Goal: Task Accomplishment & Management: Use online tool/utility

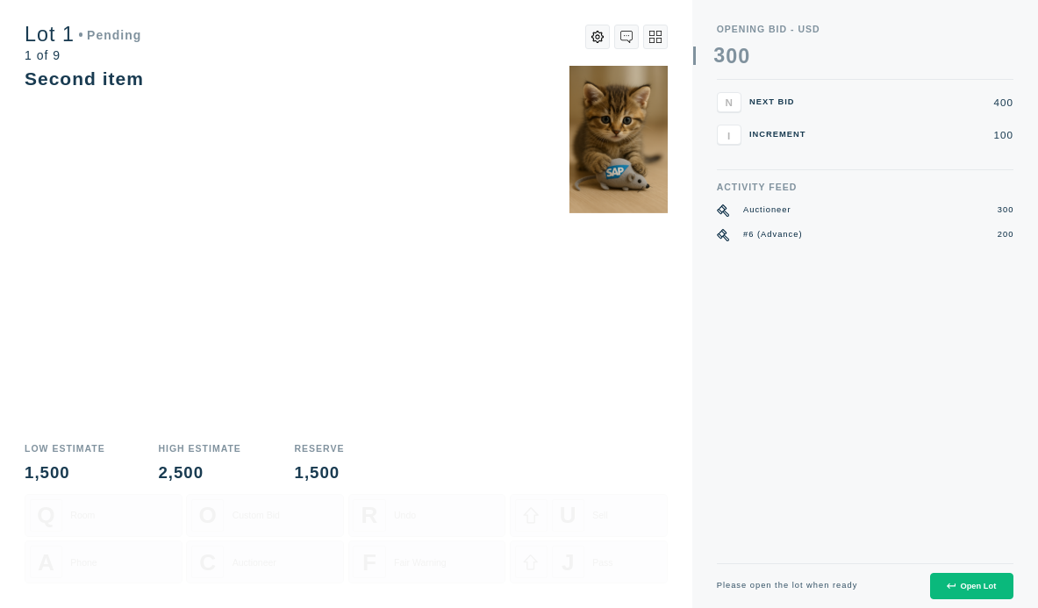
click at [975, 580] on button "Open Lot" at bounding box center [971, 586] width 83 height 27
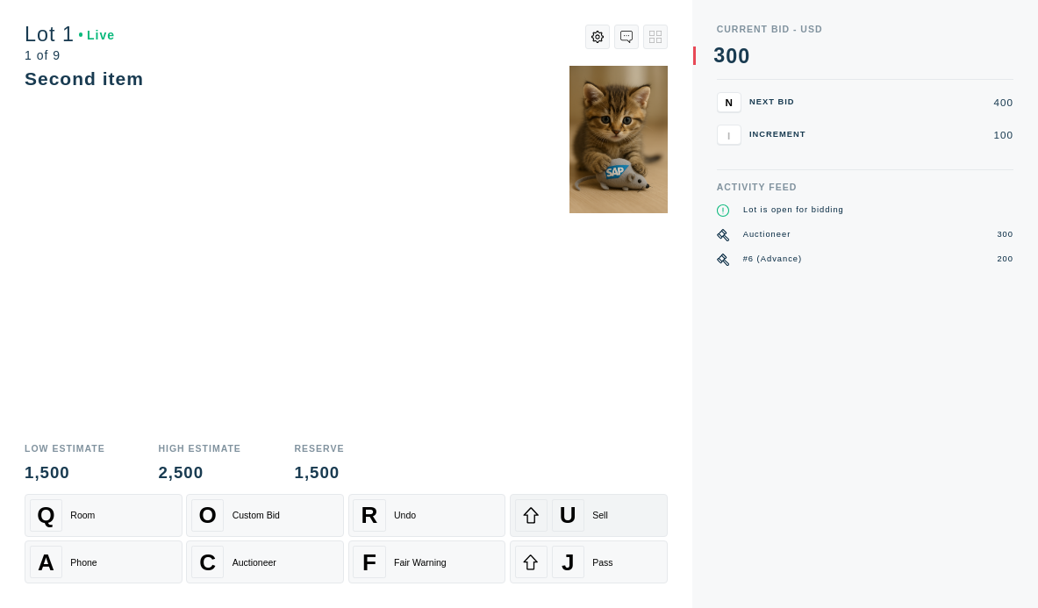
click at [568, 516] on span "U" at bounding box center [568, 515] width 17 height 27
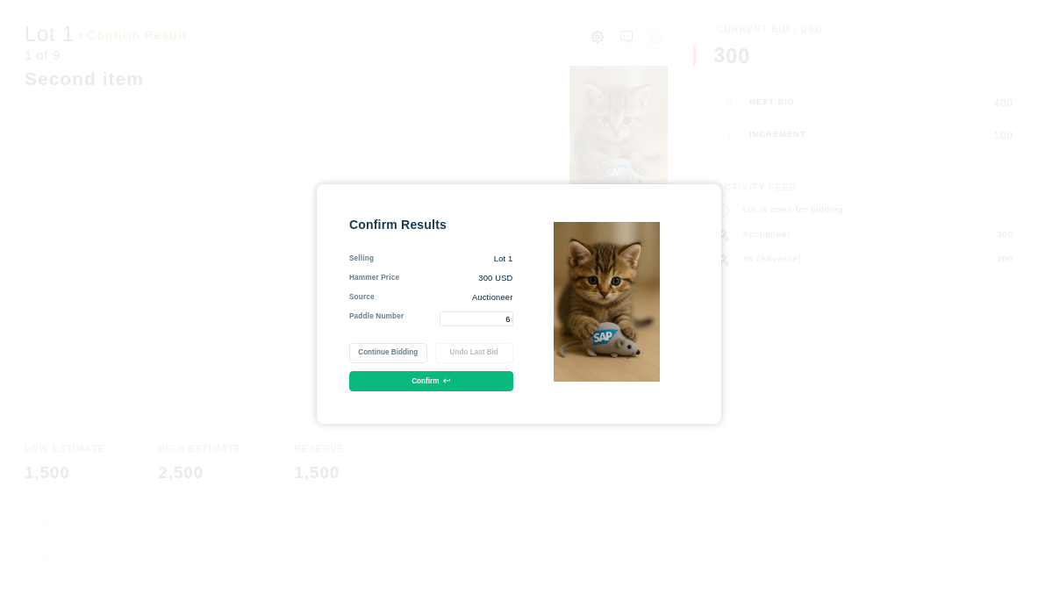
type input "6"
click at [409, 382] on button "Confirm" at bounding box center [431, 381] width 164 height 20
click at [392, 350] on button "Continue Bidding" at bounding box center [388, 353] width 78 height 20
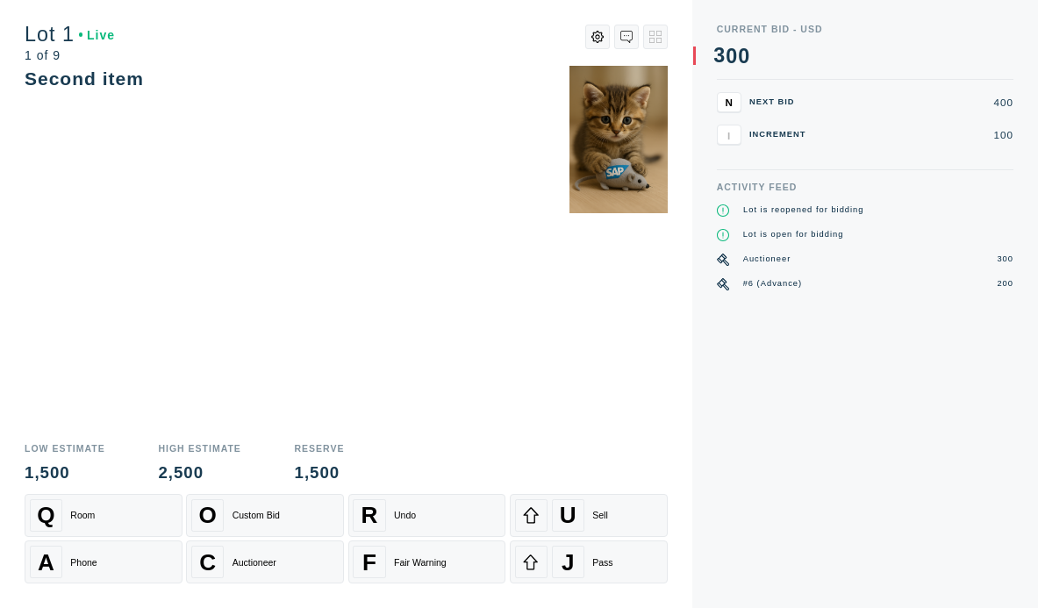
click at [731, 96] on span "N" at bounding box center [727, 101] width 7 height 11
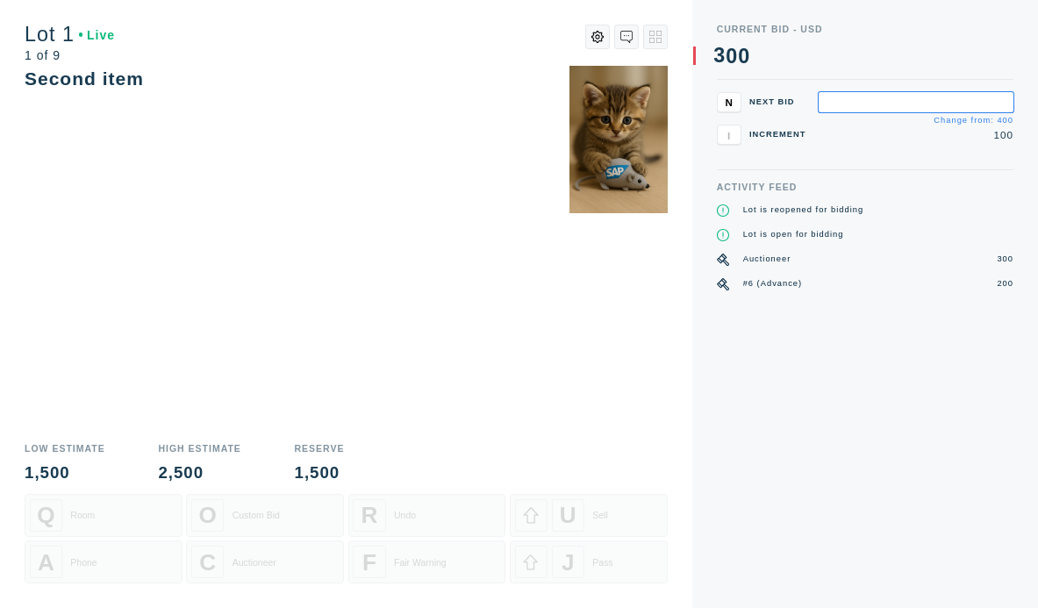
click at [731, 96] on span "N" at bounding box center [727, 101] width 7 height 11
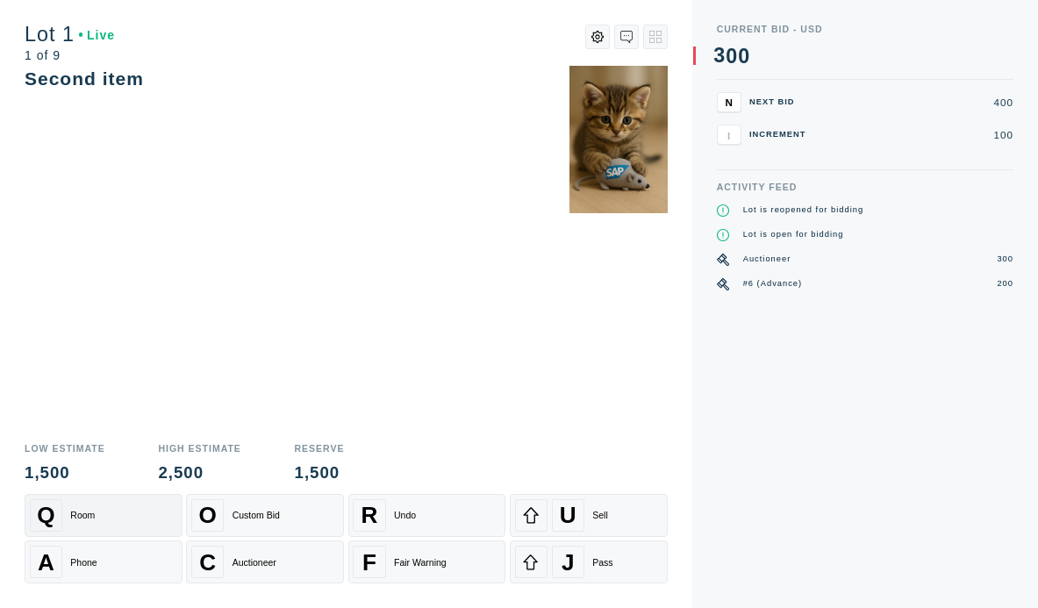
click at [123, 516] on div "Q Room" at bounding box center [103, 515] width 147 height 32
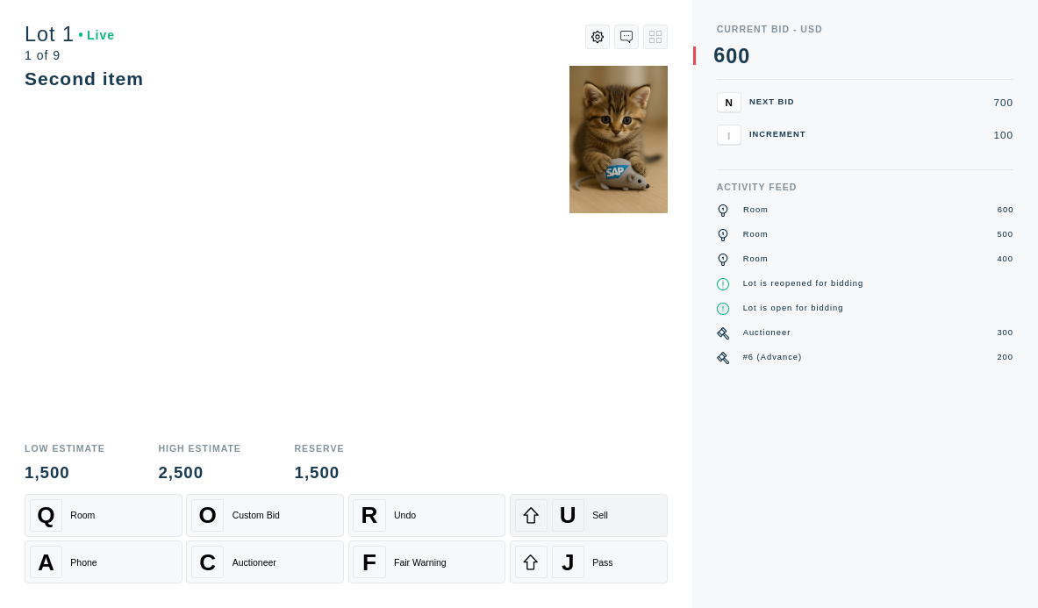
click at [580, 510] on div "U" at bounding box center [568, 515] width 32 height 32
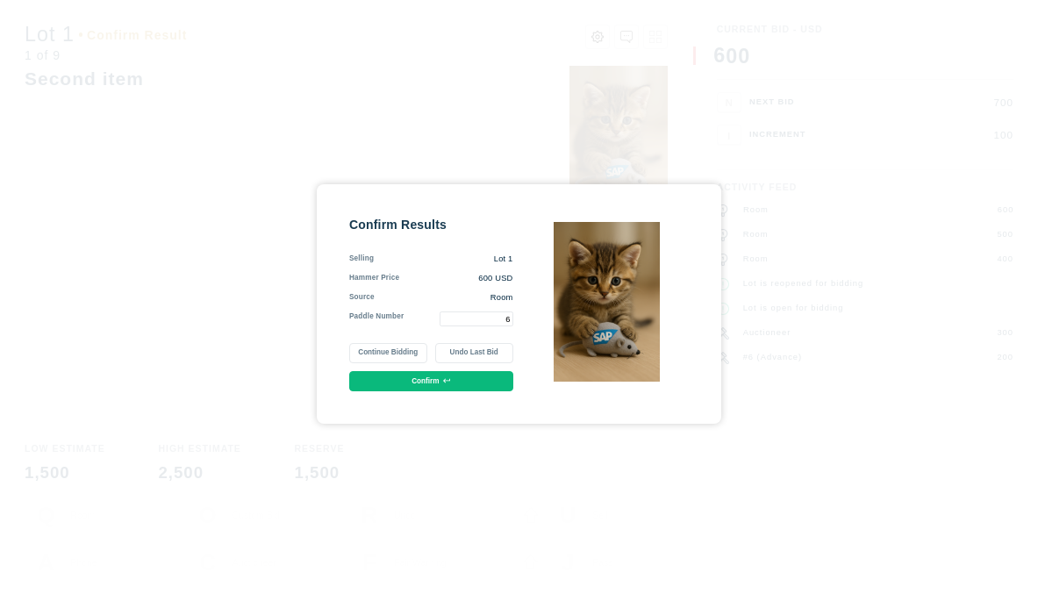
type input "6"
click at [417, 376] on button "Confirm" at bounding box center [431, 381] width 164 height 20
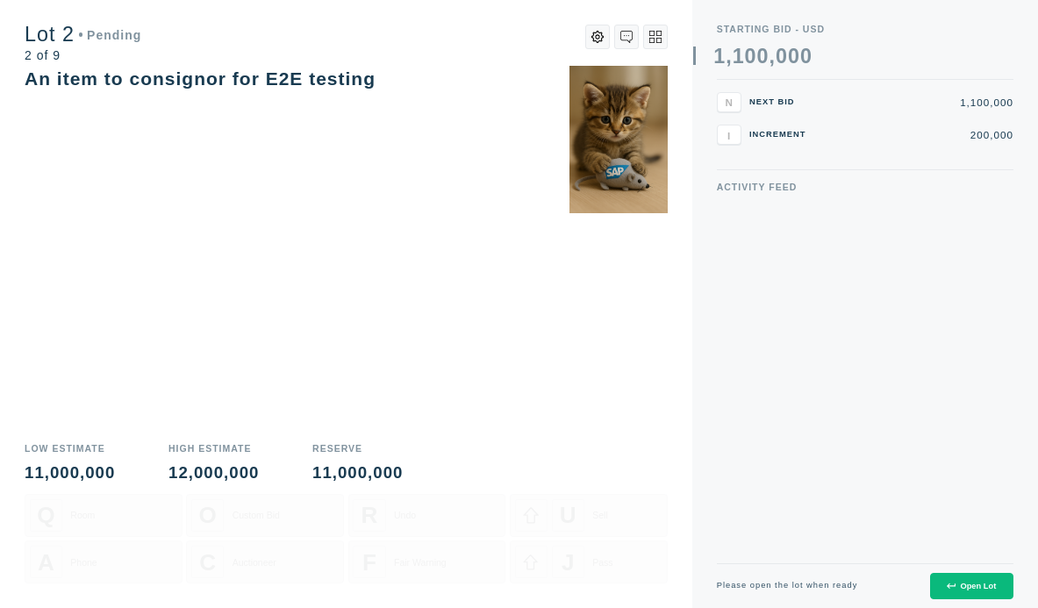
click at [977, 582] on div "Open Lot" at bounding box center [970, 585] width 49 height 9
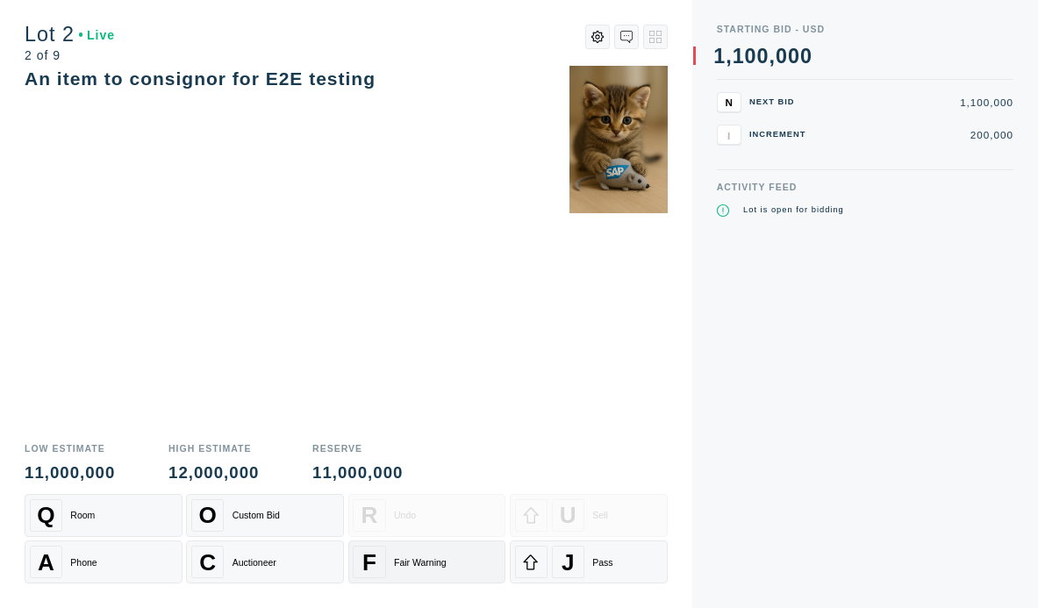
click at [429, 558] on div "Fair Warning" at bounding box center [420, 562] width 53 height 11
click at [122, 517] on div "Q Room" at bounding box center [103, 515] width 147 height 32
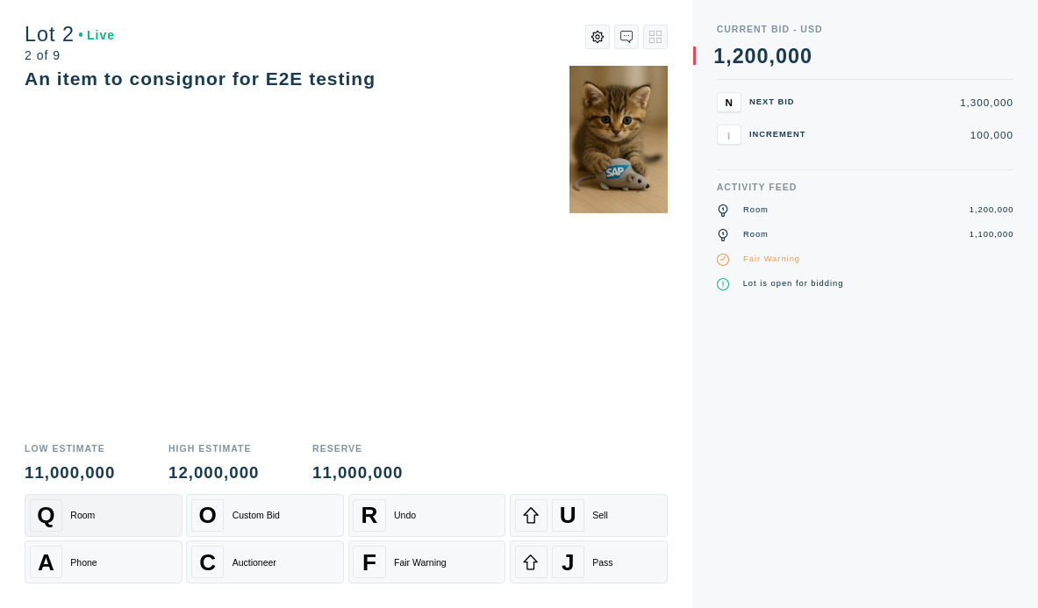
click at [122, 517] on div "Q Room" at bounding box center [103, 515] width 147 height 32
click at [585, 559] on div "J Pass" at bounding box center [588, 562] width 147 height 32
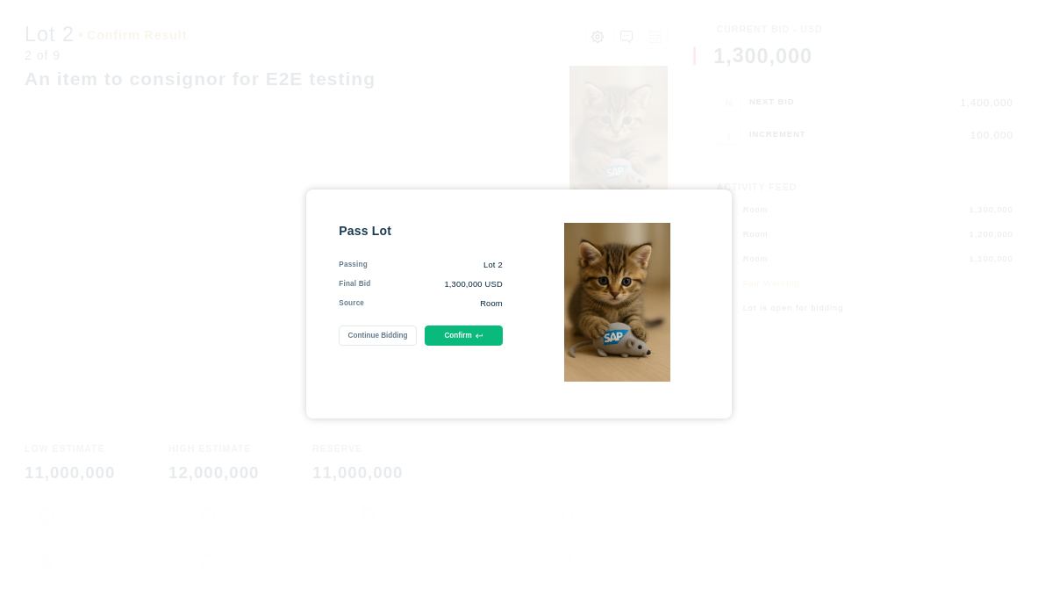
click at [451, 327] on button "Confirm" at bounding box center [463, 335] width 78 height 20
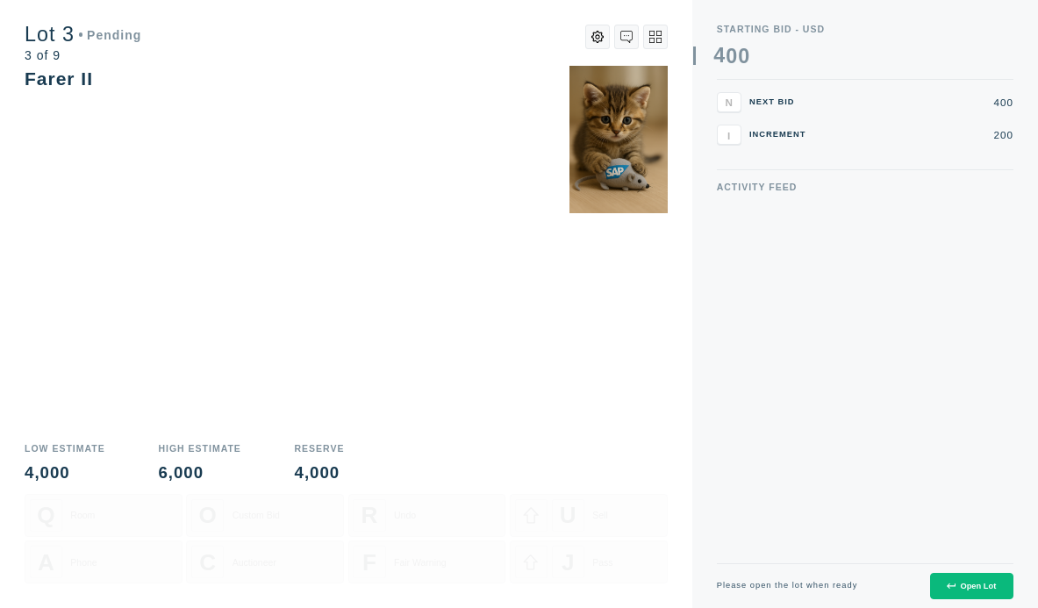
click at [981, 583] on div "Open Lot" at bounding box center [970, 585] width 49 height 9
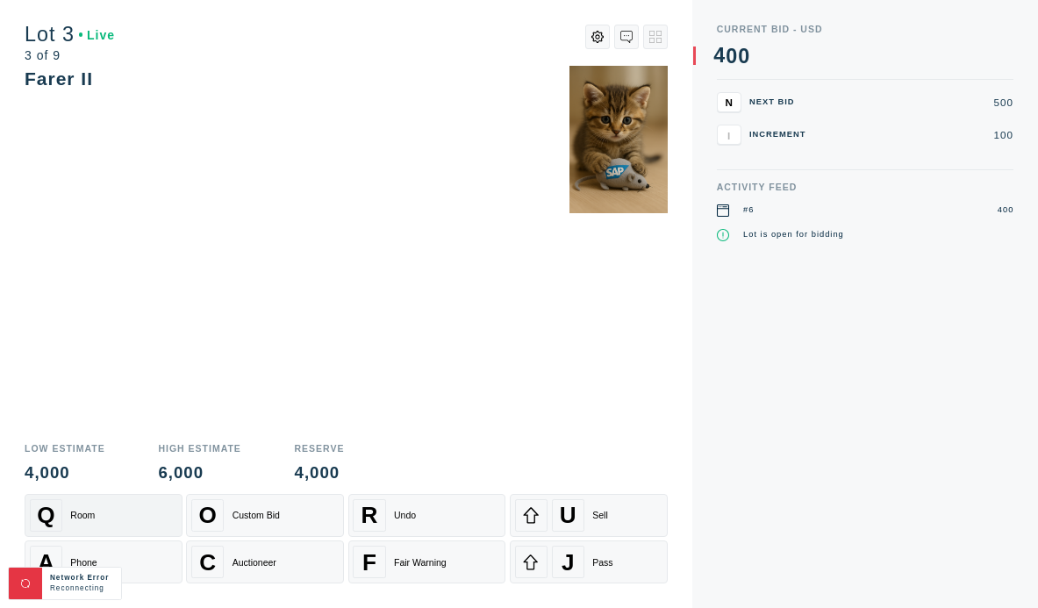
click at [121, 523] on div "Q Room" at bounding box center [103, 515] width 147 height 32
click at [125, 567] on div "A Phone" at bounding box center [103, 562] width 147 height 32
click at [570, 516] on span "U" at bounding box center [568, 515] width 17 height 27
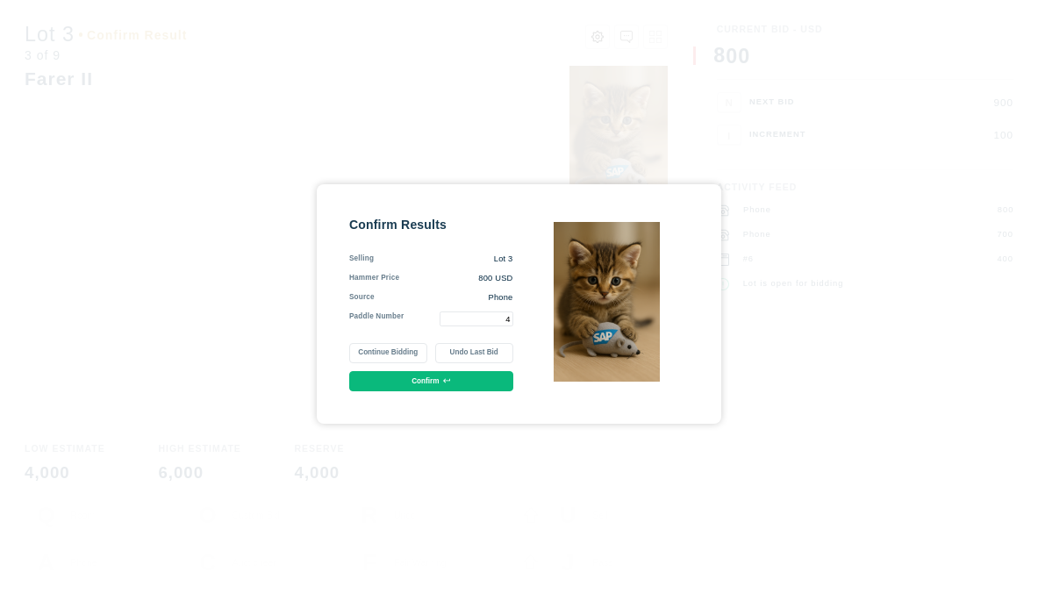
type input "4"
click at [430, 383] on button "Confirm" at bounding box center [431, 381] width 164 height 20
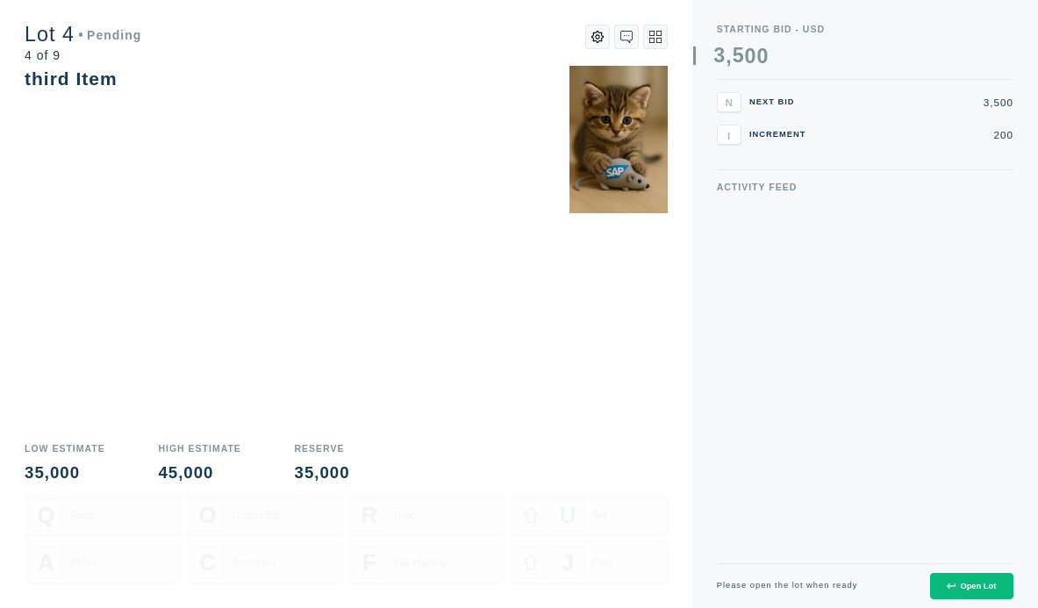
click at [972, 573] on button "Open Lot" at bounding box center [971, 586] width 83 height 27
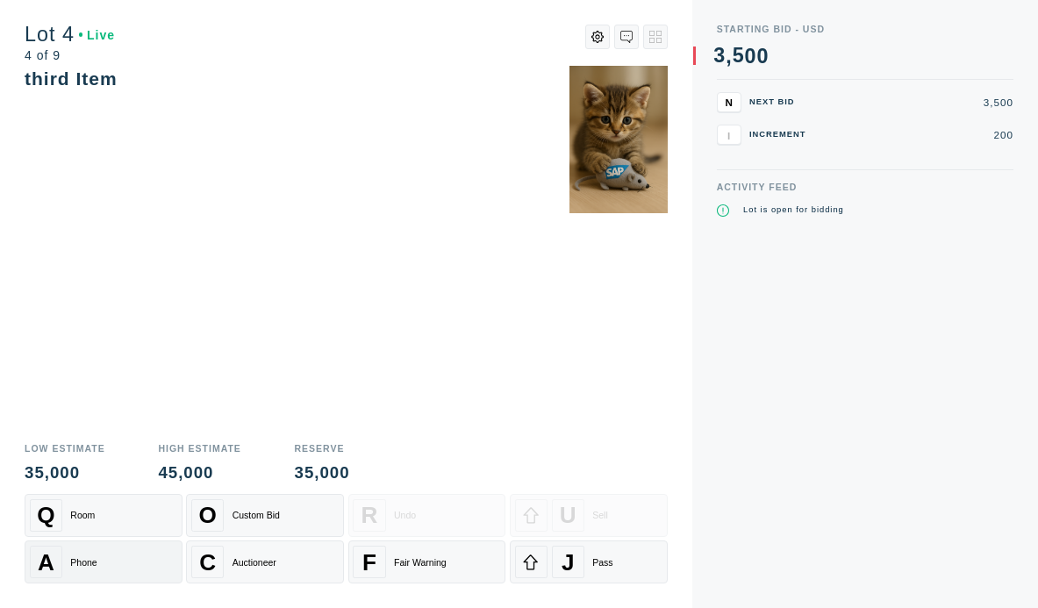
click at [153, 555] on div "A Phone" at bounding box center [103, 562] width 147 height 32
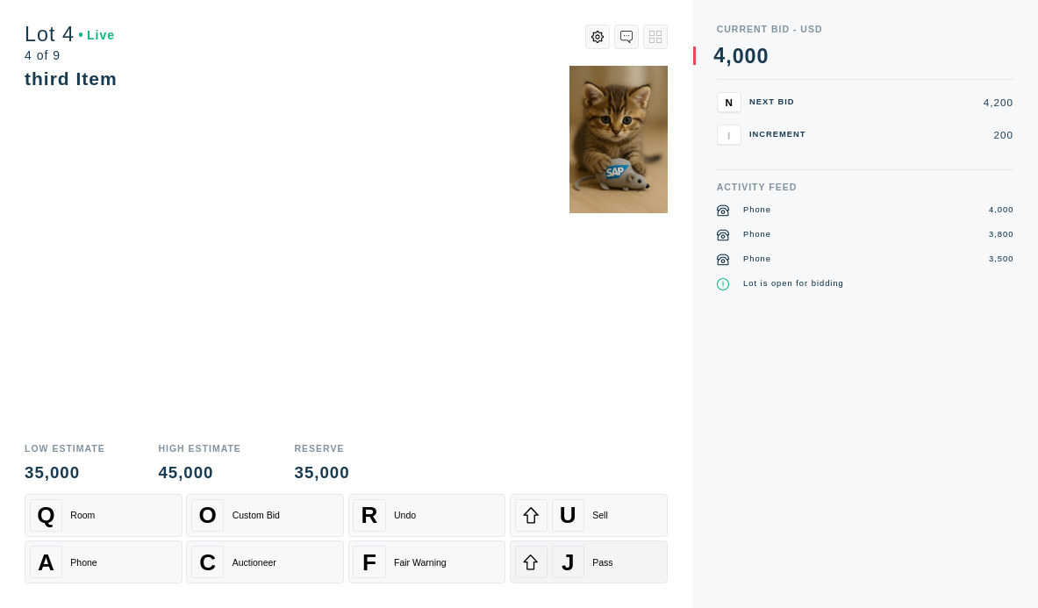
click at [577, 564] on div "J" at bounding box center [568, 562] width 32 height 32
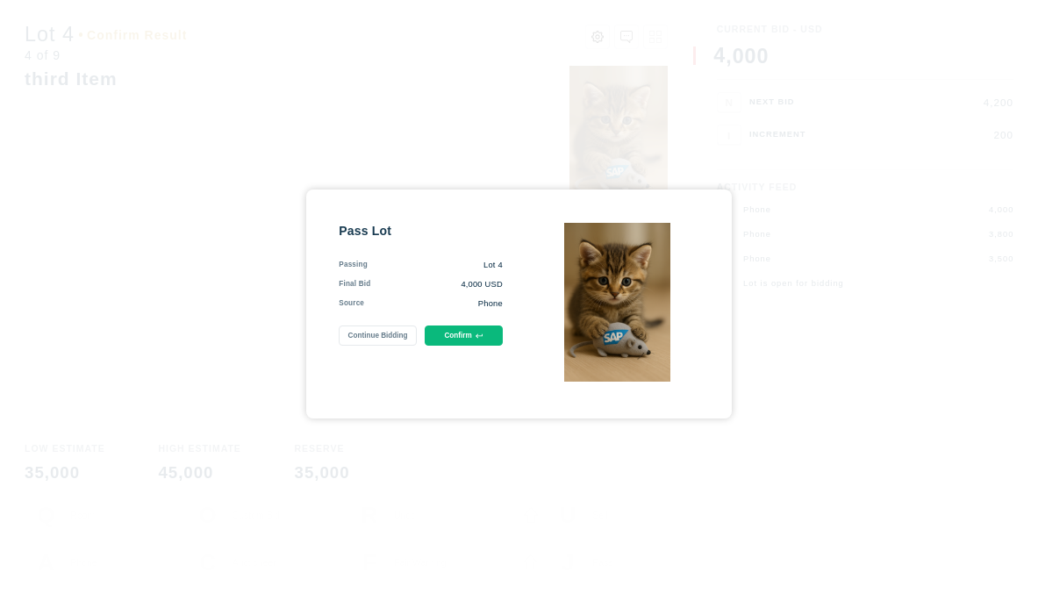
click at [448, 336] on button "Confirm" at bounding box center [463, 335] width 78 height 20
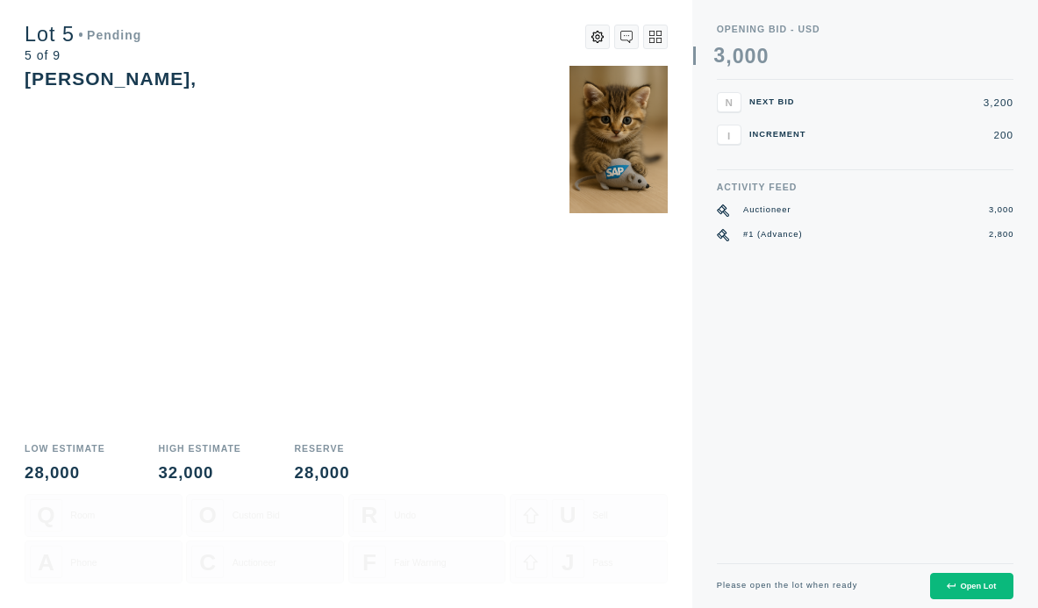
click at [967, 586] on div "Open Lot" at bounding box center [970, 585] width 49 height 9
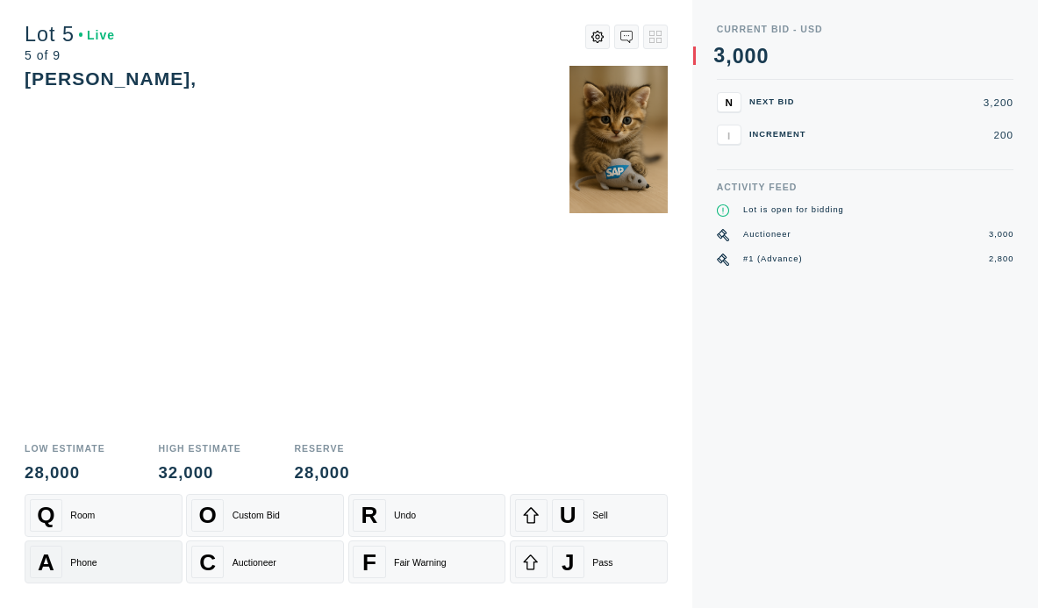
click at [107, 556] on div "A Phone" at bounding box center [103, 562] width 147 height 32
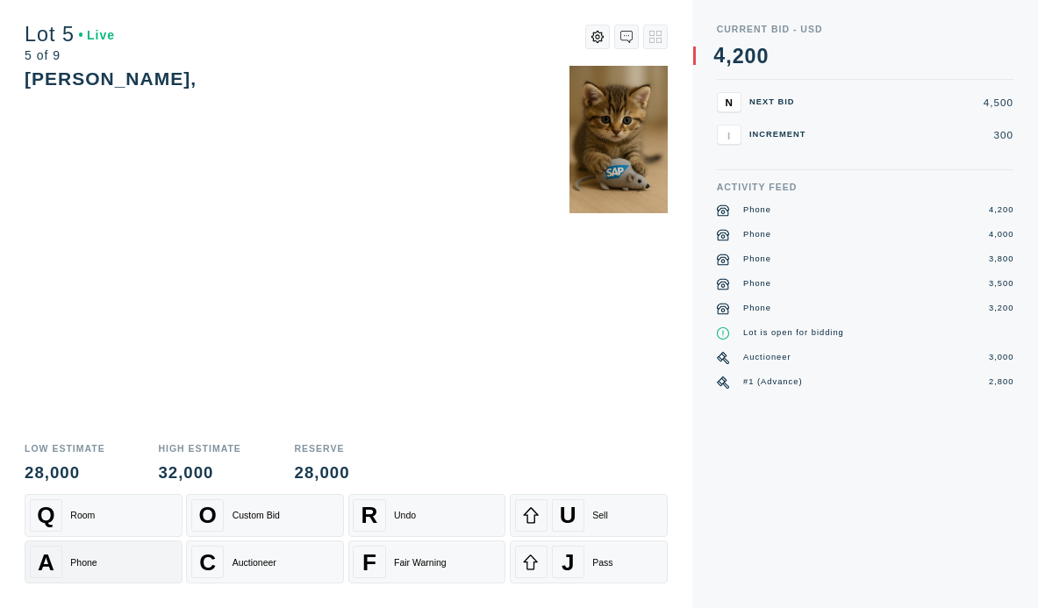
click at [107, 556] on div "A Phone" at bounding box center [103, 562] width 147 height 32
click at [726, 108] on span "N" at bounding box center [727, 101] width 7 height 11
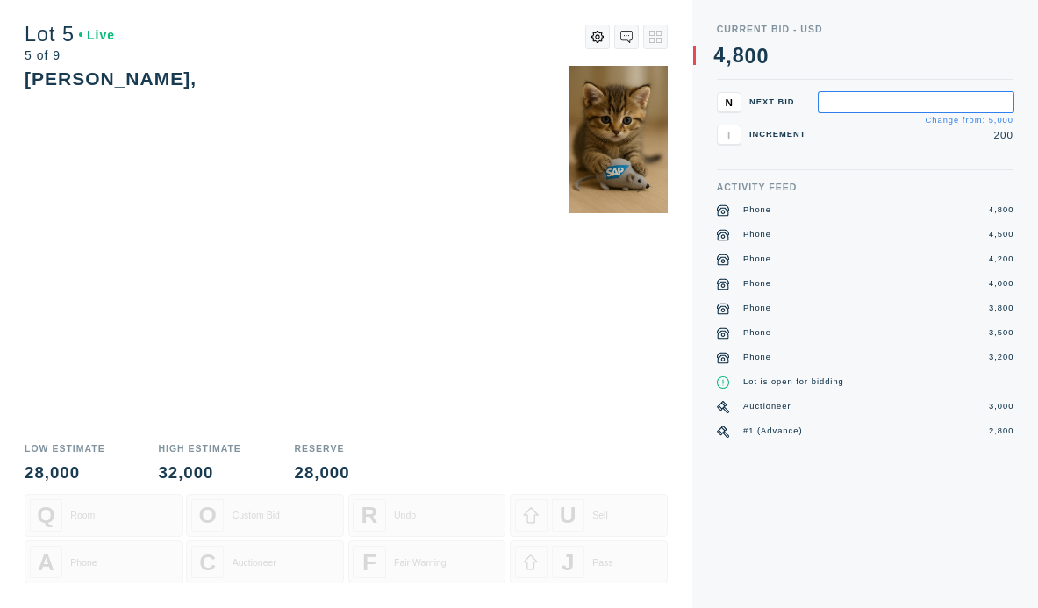
click at [844, 106] on input "text" at bounding box center [915, 102] width 195 height 20
type input "800,000"
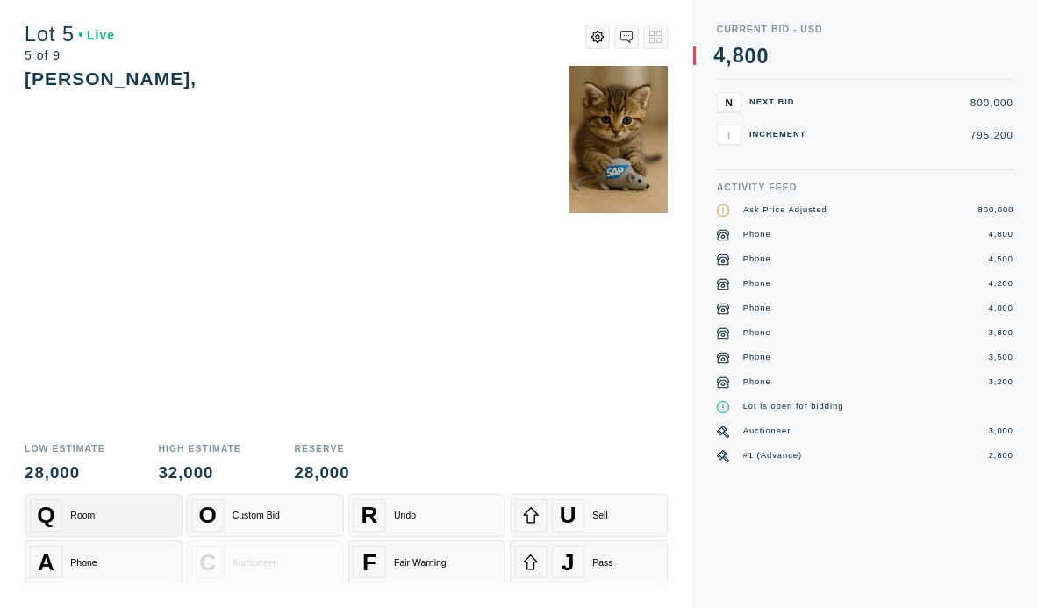
click at [97, 510] on div "Q Room" at bounding box center [103, 515] width 147 height 32
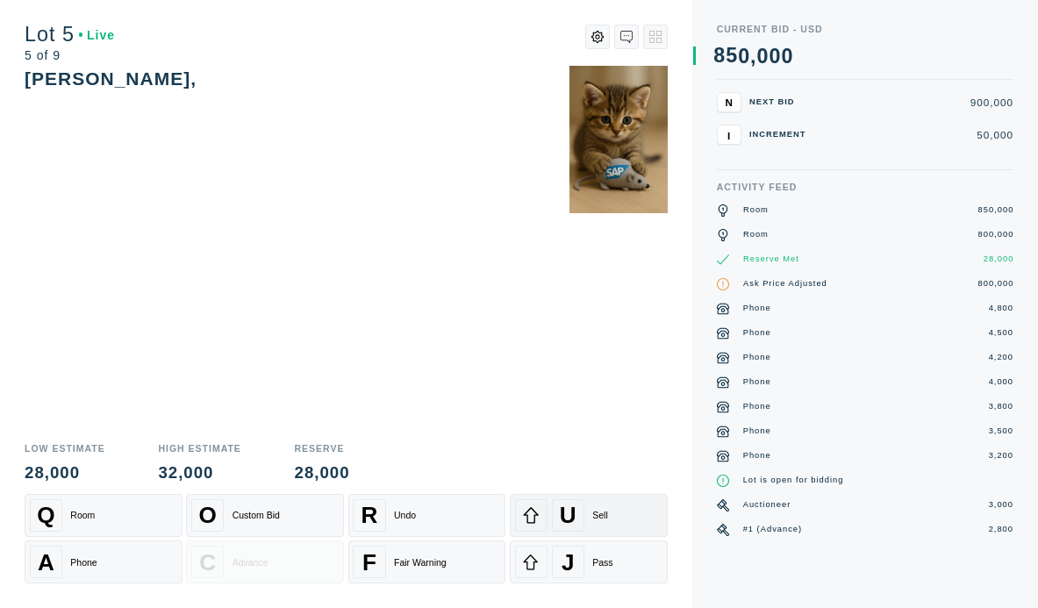
click at [603, 516] on div "Sell" at bounding box center [600, 515] width 16 height 11
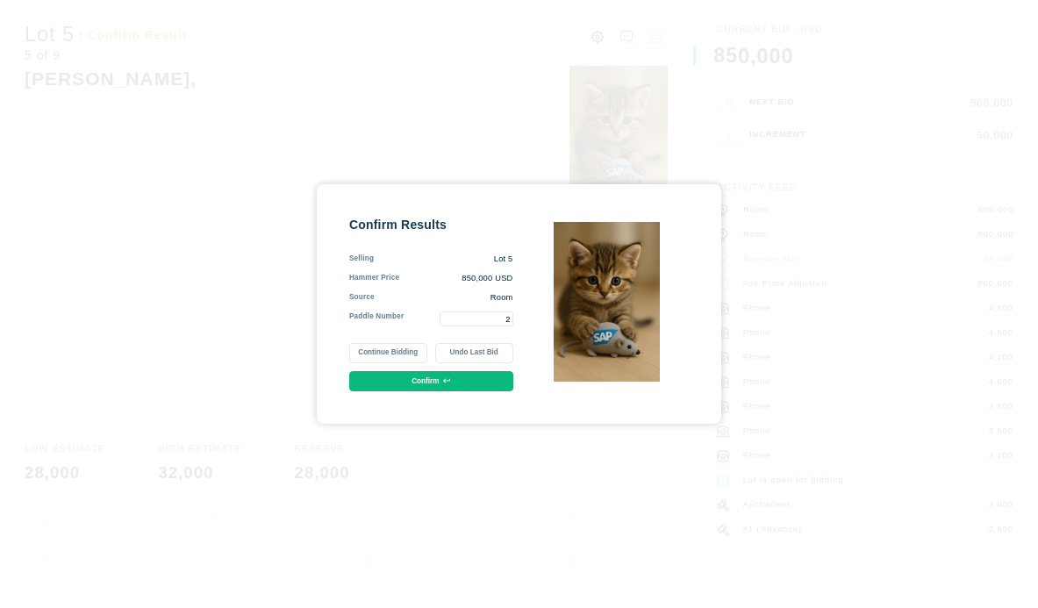
type input "2"
click at [403, 383] on button "Confirm" at bounding box center [431, 381] width 164 height 20
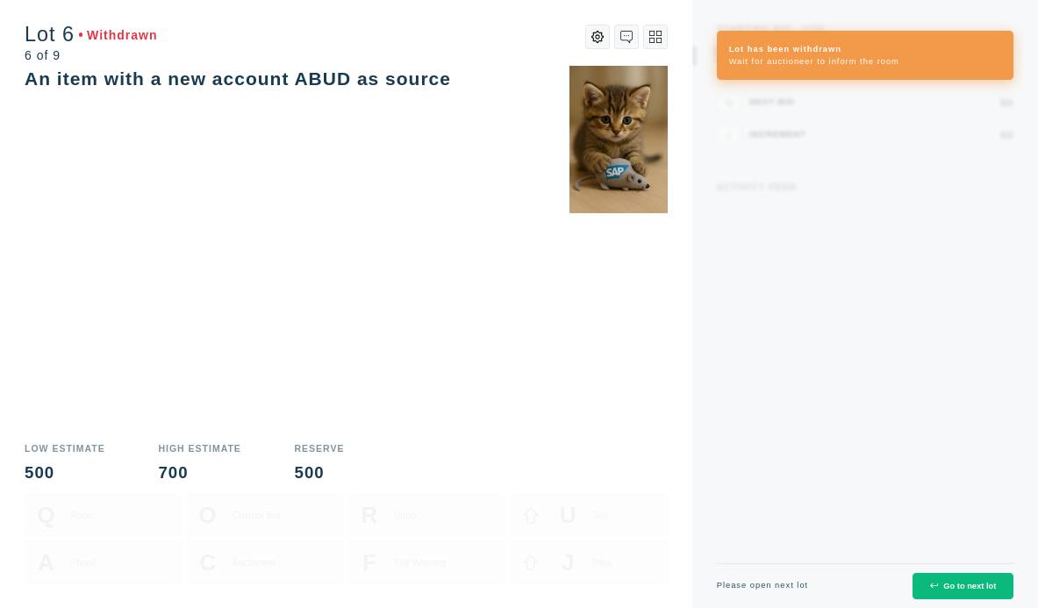
click at [770, 586] on div "Please open next lot" at bounding box center [763, 585] width 92 height 8
click at [955, 580] on button "Go to next lot" at bounding box center [962, 586] width 101 height 27
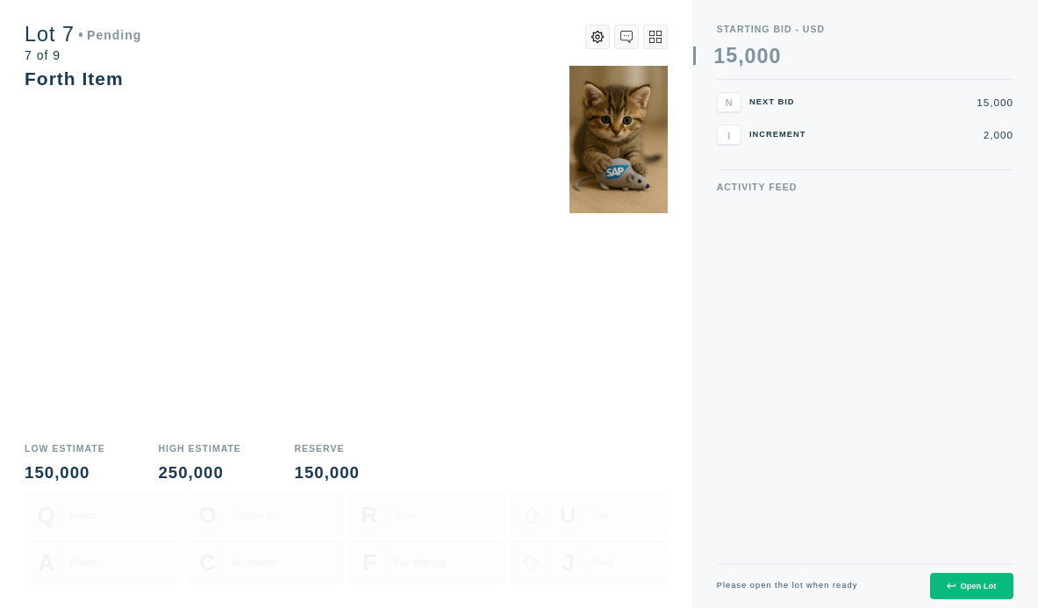
click at [955, 580] on button "Open Lot" at bounding box center [971, 586] width 83 height 27
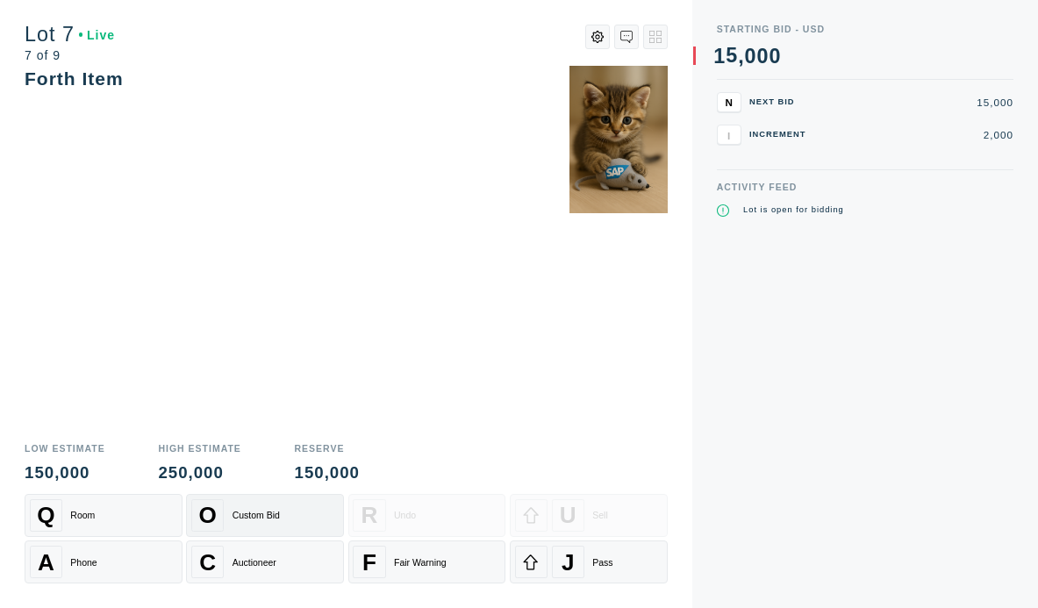
click at [248, 520] on div "Custom Bid" at bounding box center [255, 515] width 47 height 11
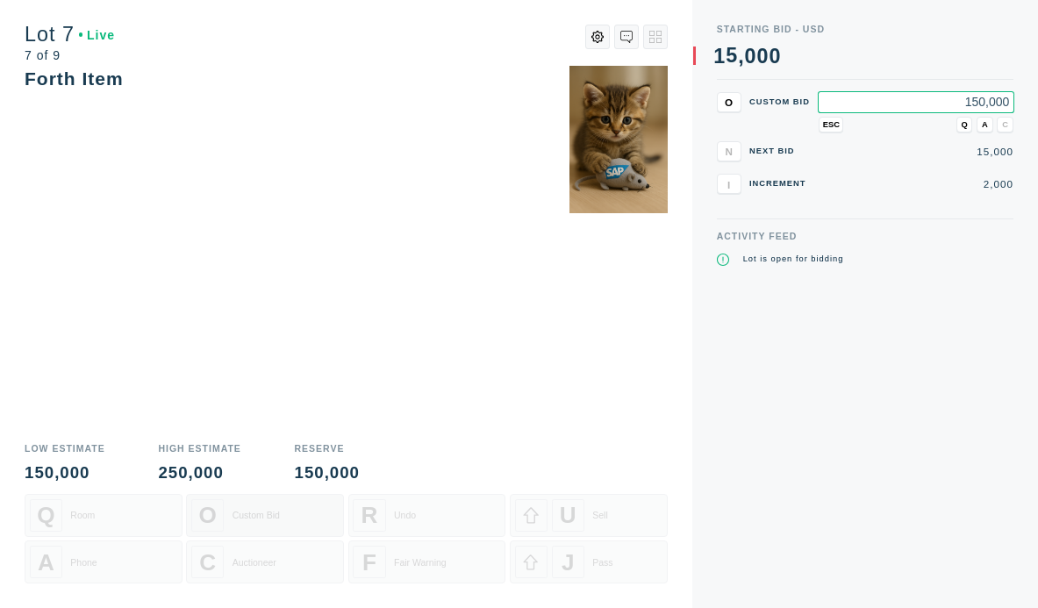
type input "150,000"
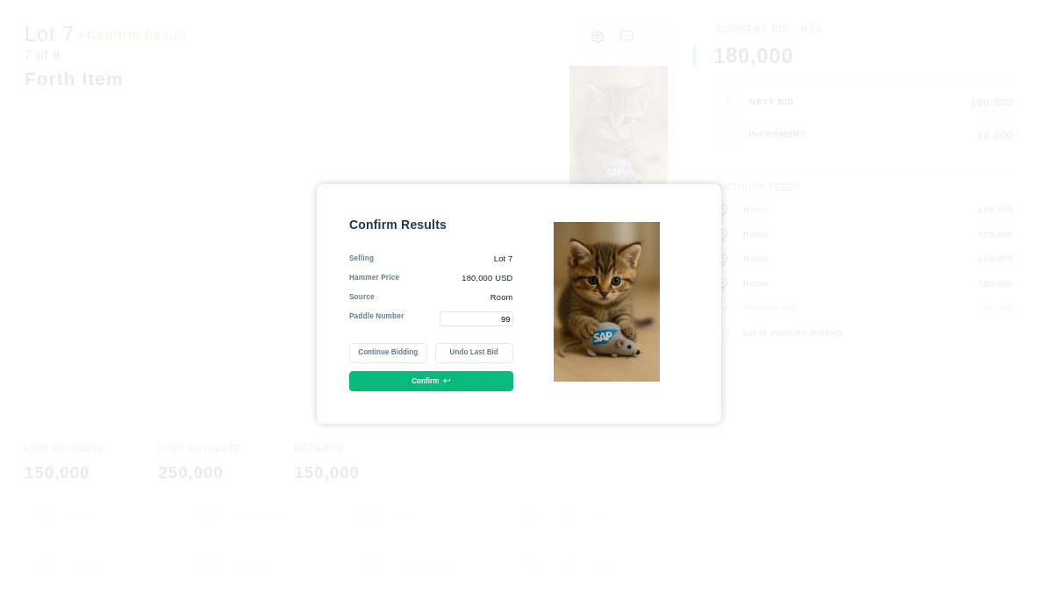
type input "99"
click at [436, 381] on button "Confirm" at bounding box center [431, 381] width 164 height 20
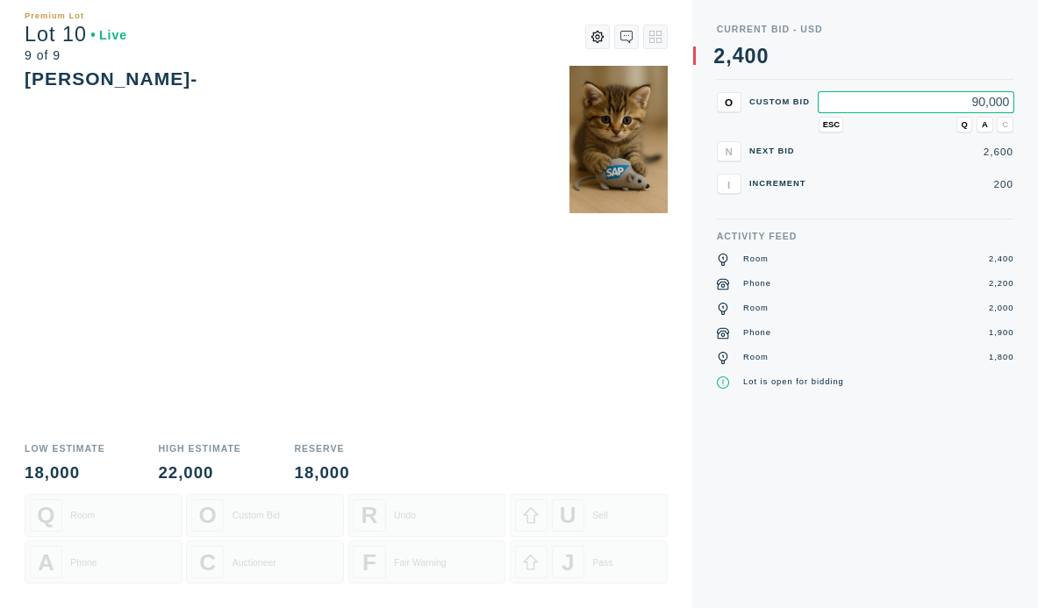
type input "90,000"
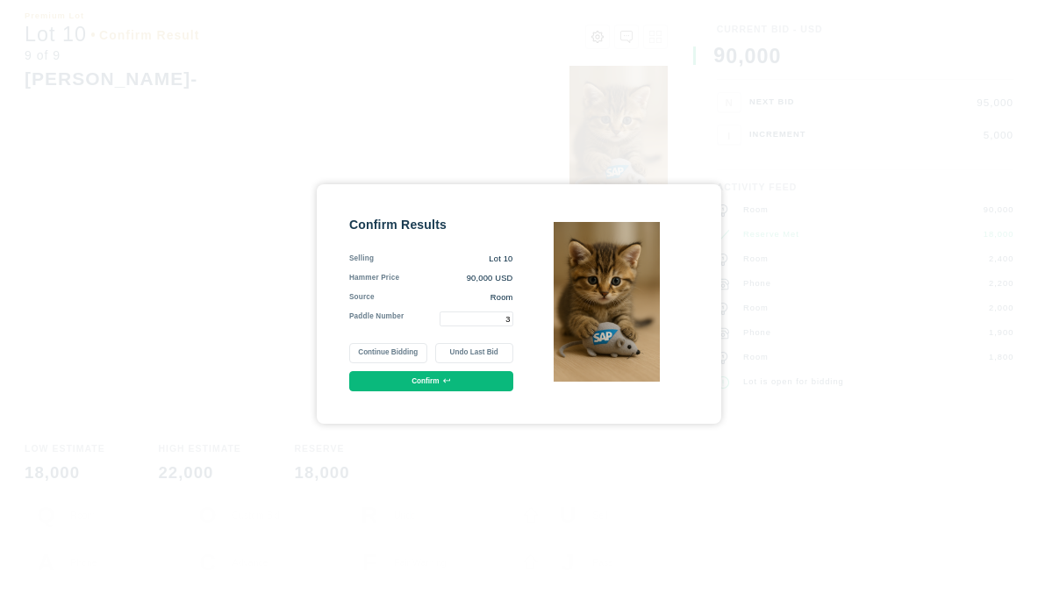
type input "3"
